Goal: Information Seeking & Learning: Understand process/instructions

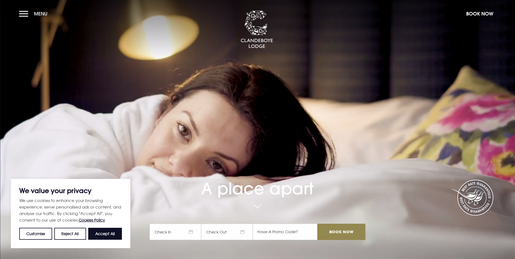
click at [21, 15] on button "Menu" at bounding box center [34, 14] width 31 height 12
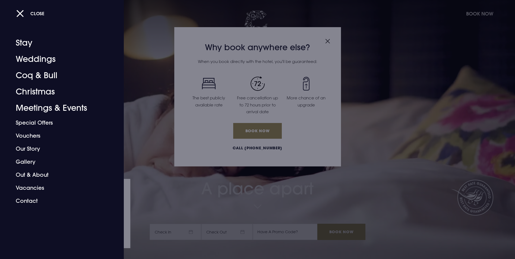
click at [23, 8] on div "Close" at bounding box center [263, 13] width 494 height 11
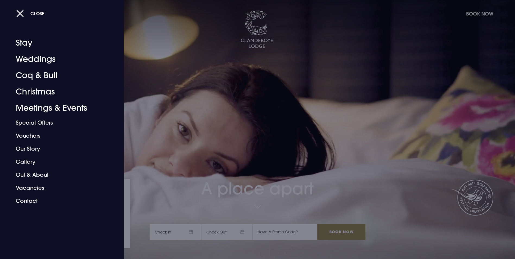
click at [20, 11] on button "Close" at bounding box center [30, 13] width 28 height 11
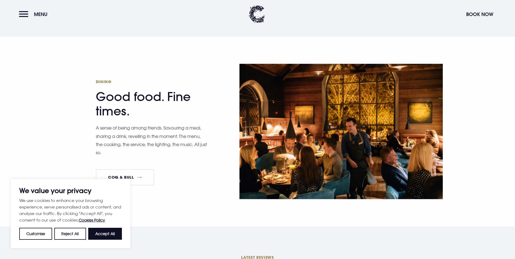
scroll to position [787, 0]
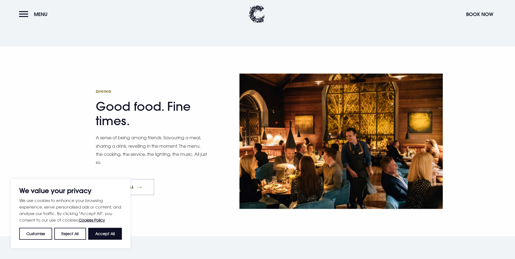
click at [125, 179] on link "Coq & Bull" at bounding box center [125, 187] width 59 height 16
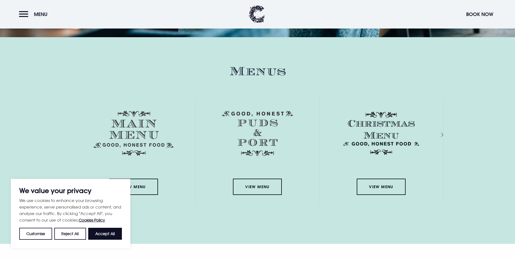
scroll to position [815, 0]
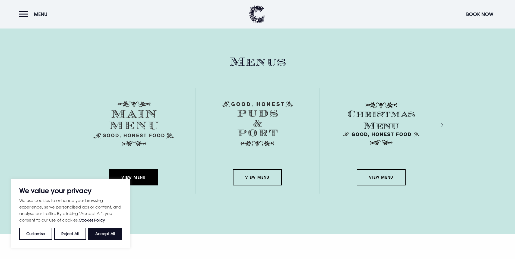
click at [136, 169] on link "View Menu" at bounding box center [133, 177] width 49 height 16
